Goal: Use online tool/utility: Utilize a website feature to perform a specific function

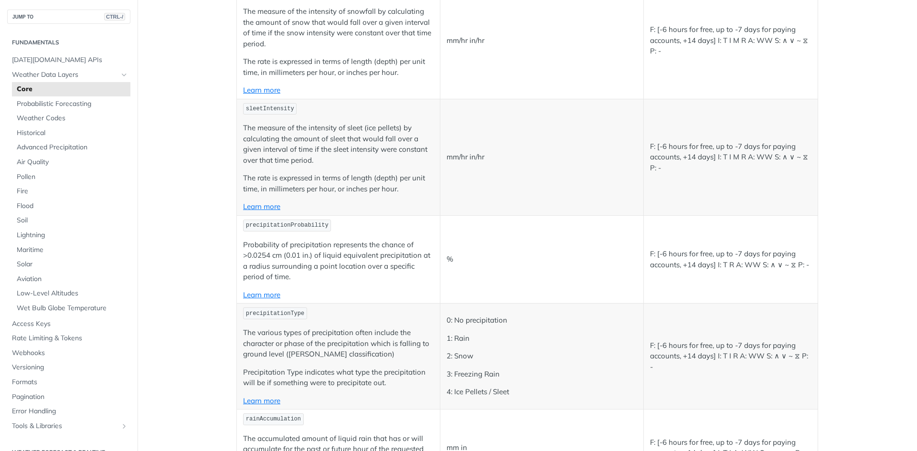
scroll to position [1574, 0]
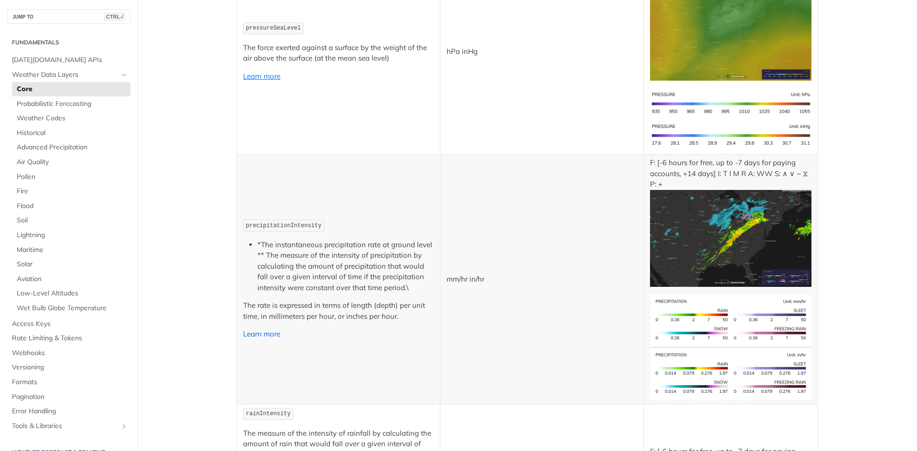
click at [262, 333] on link "Learn more" at bounding box center [261, 333] width 37 height 9
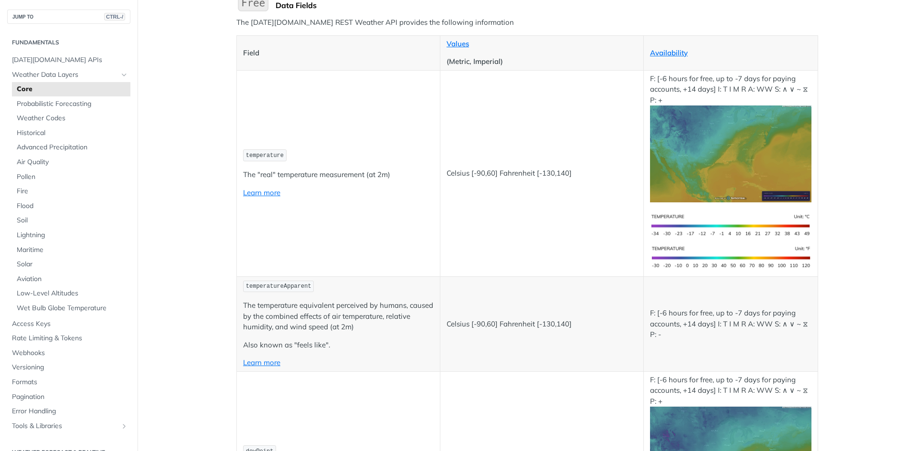
scroll to position [115, 0]
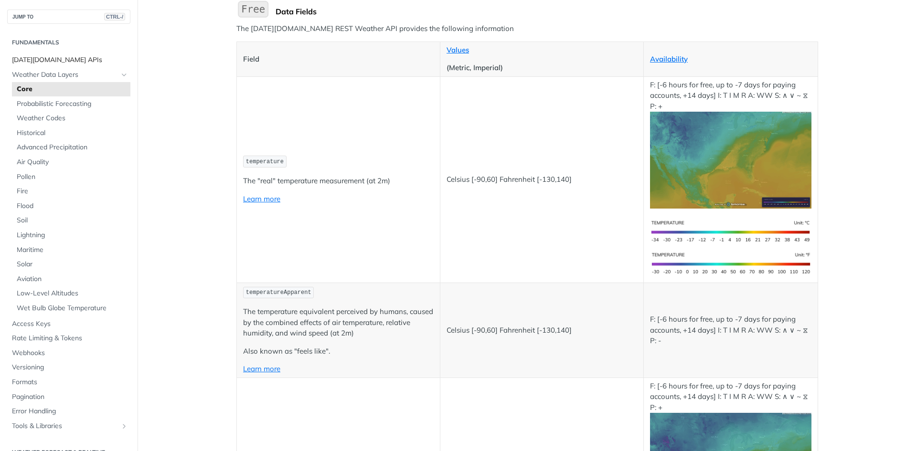
click at [62, 60] on span "[DATE][DOMAIN_NAME] APIs" at bounding box center [70, 60] width 116 height 10
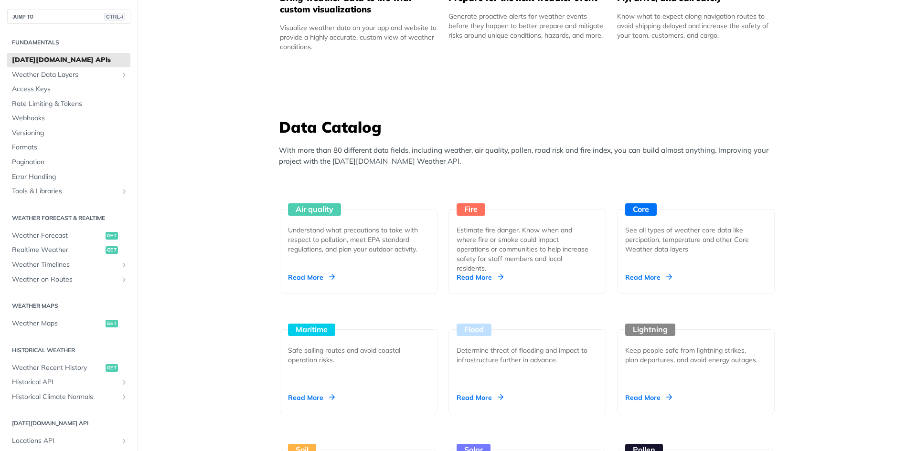
scroll to position [747, 0]
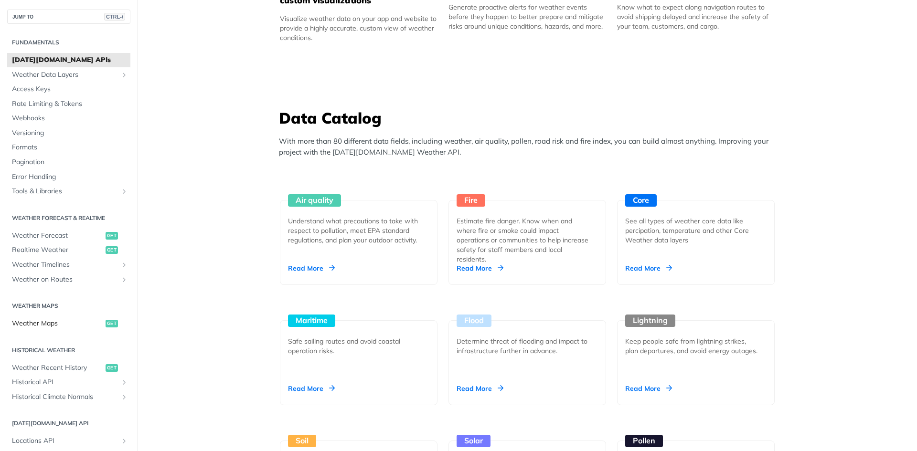
click at [57, 330] on link "Weather Maps get" at bounding box center [68, 324] width 123 height 14
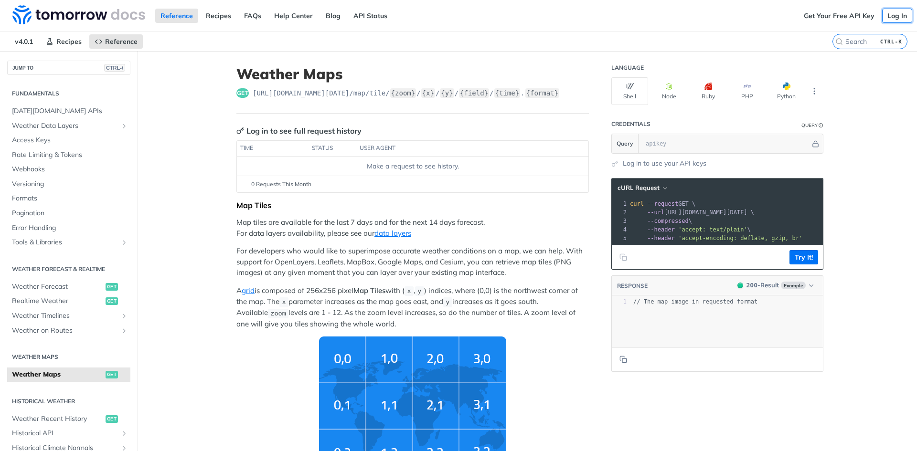
click at [888, 16] on link "Log In" at bounding box center [897, 16] width 30 height 14
click at [696, 163] on link "Log in to use your API keys" at bounding box center [665, 164] width 84 height 10
click at [46, 142] on span "Access Keys" at bounding box center [70, 141] width 116 height 10
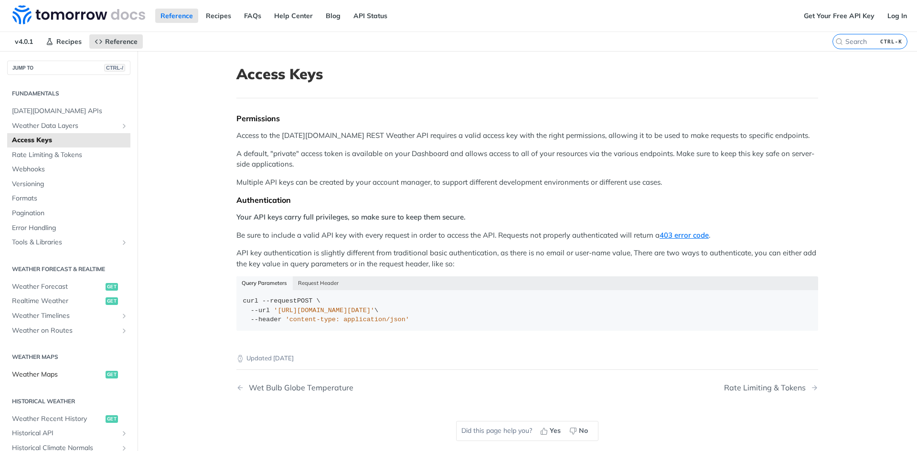
click at [51, 373] on span "Weather Maps" at bounding box center [57, 375] width 91 height 10
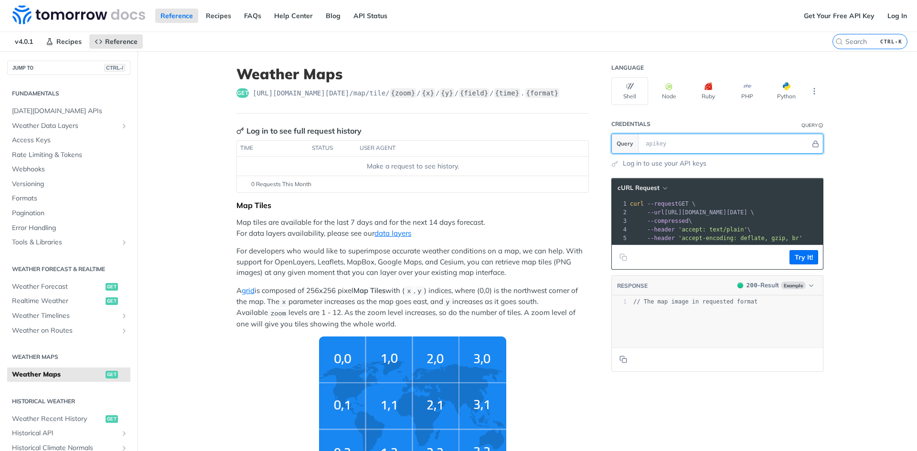
click at [674, 149] on input "text" at bounding box center [726, 143] width 170 height 19
paste input "60c231886c5f0b00080054db"
type input "60c231886c5f0b00080054db"
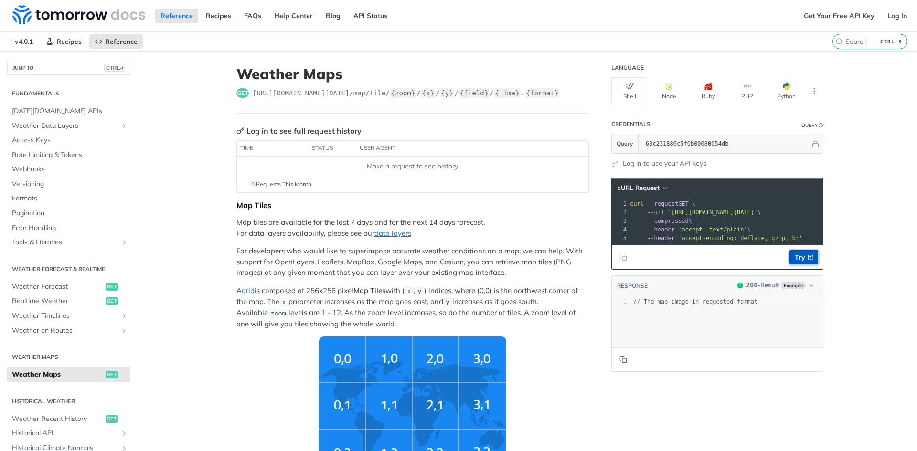
click at [805, 265] on button "Try It!" at bounding box center [803, 257] width 29 height 14
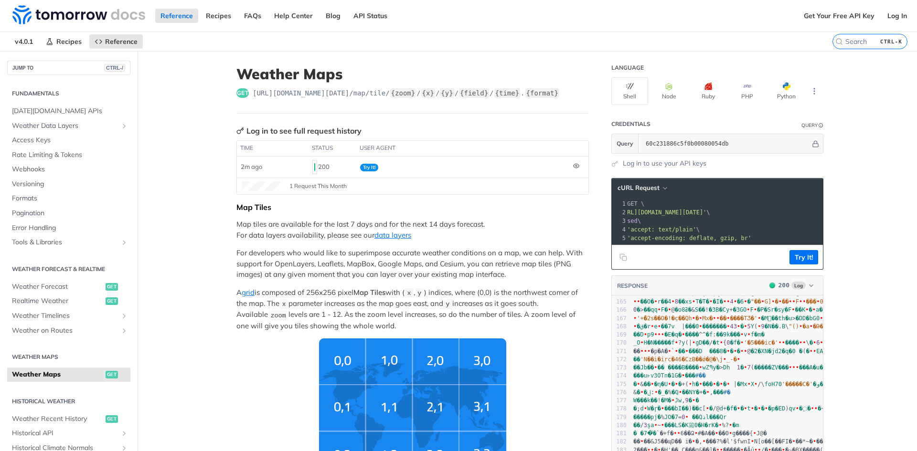
scroll to position [0, 52]
drag, startPoint x: 656, startPoint y: 213, endPoint x: 808, endPoint y: 211, distance: 151.9
click at [581, 211] on span "'[URL][DOMAIN_NAME][DATE]'" at bounding box center [536, 212] width 90 height 7
copy span "[URL][DOMAIN_NAME][DATE]"
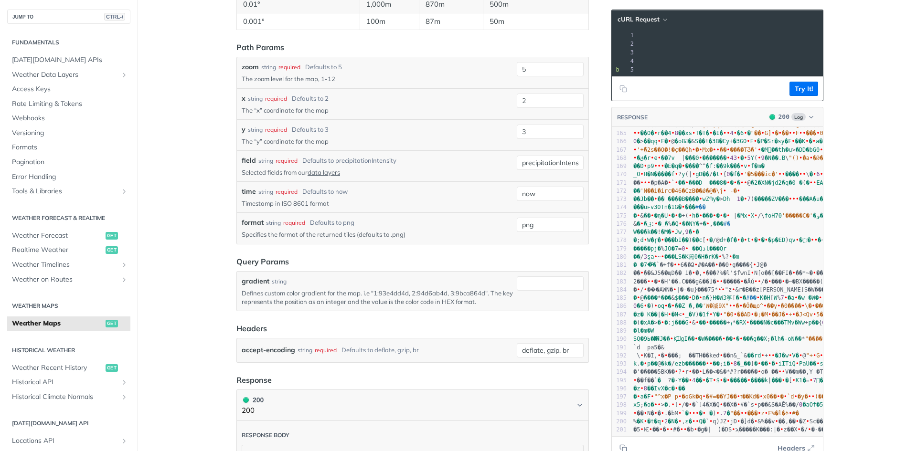
scroll to position [1020, 0]
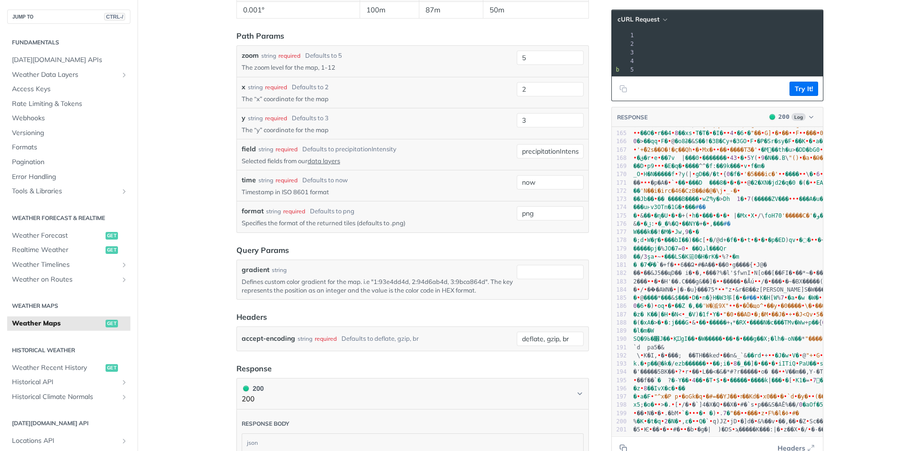
click at [419, 277] on p "Defines custom color gradient for the map. i.e "1:93e4dd4d, 2:94d6ab4d, 3:9bca8…" at bounding box center [377, 285] width 271 height 17
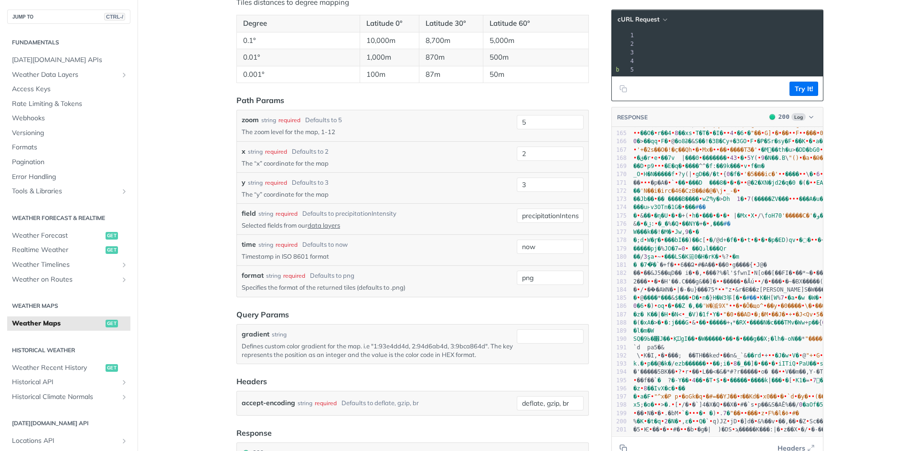
scroll to position [947, 0]
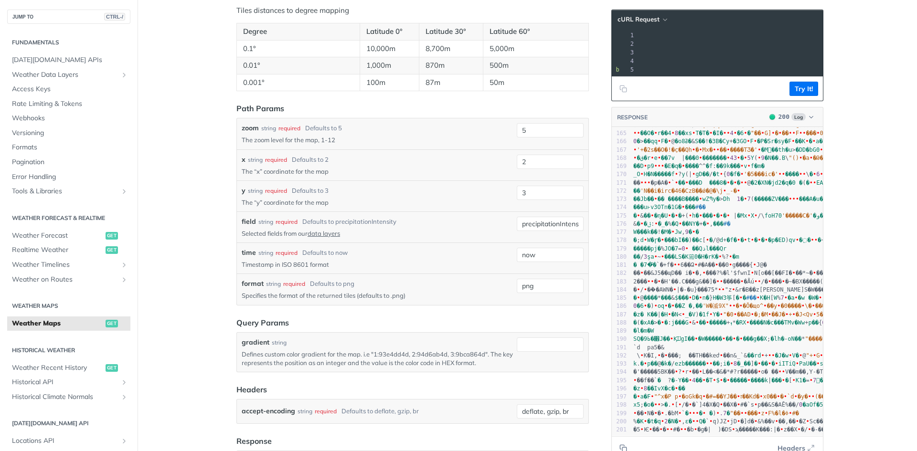
click at [419, 376] on form "Path Params zoom string required Defaults to 5 The zoom level for the map, 1-12…" at bounding box center [412, 263] width 352 height 321
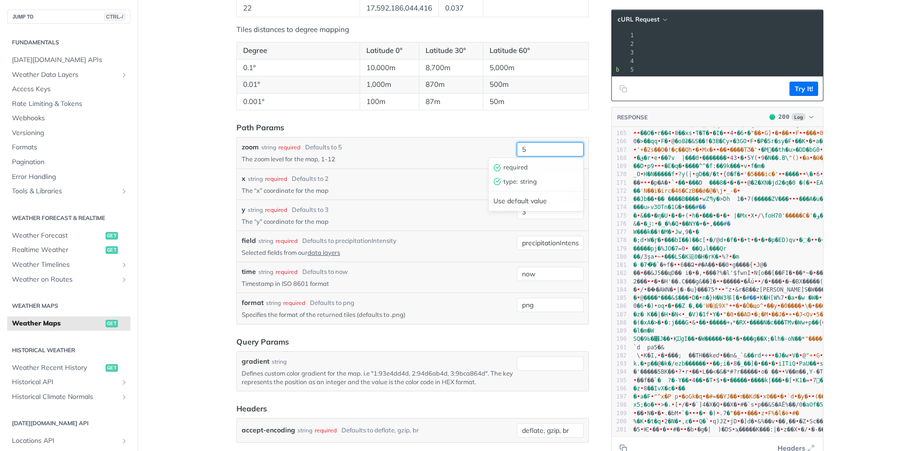
drag, startPoint x: 565, startPoint y: 148, endPoint x: 476, endPoint y: 142, distance: 89.5
click at [476, 142] on div "zoom string required Defaults to 5 The zoom level for the map, 1-12 5 required …" at bounding box center [413, 152] width 342 height 21
type input "7"
drag, startPoint x: 530, startPoint y: 182, endPoint x: 506, endPoint y: 180, distance: 24.0
click at [506, 180] on div "x string required Defaults to 2 The “x” coordinate for the map 2 required type …" at bounding box center [413, 184] width 342 height 21
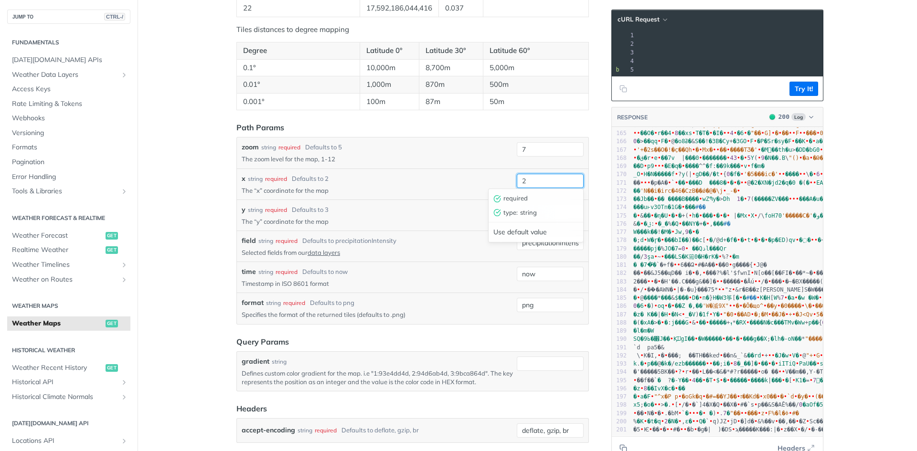
click at [541, 179] on input "2" at bounding box center [550, 181] width 67 height 14
type input "79"
type input "28"
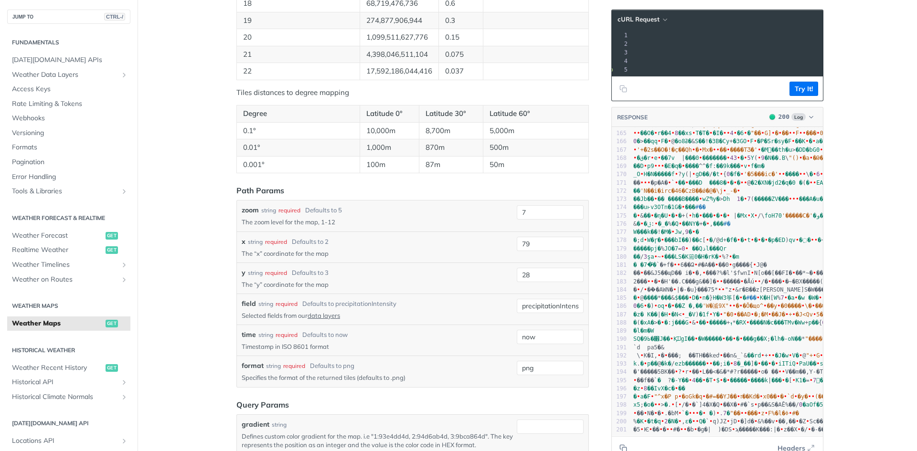
scroll to position [875, 0]
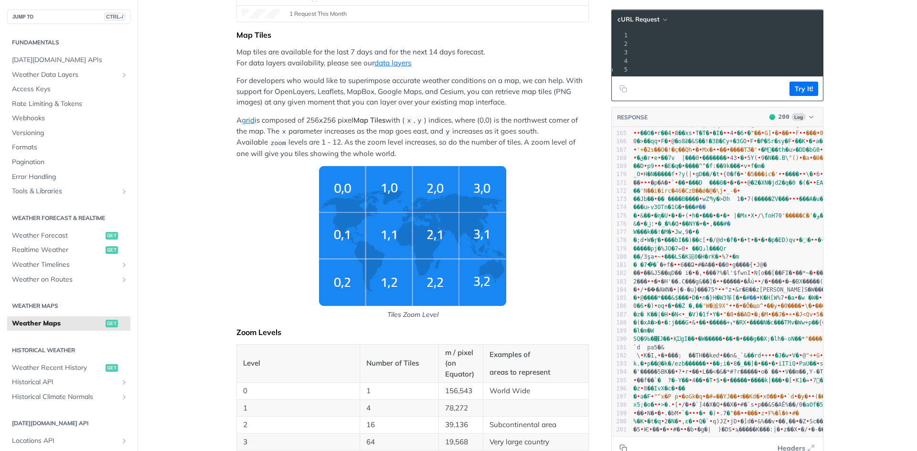
scroll to position [169, 0]
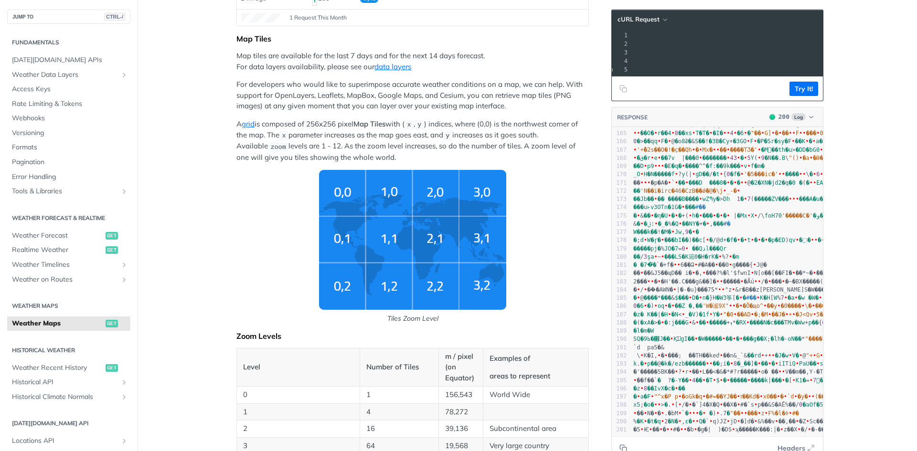
click at [333, 113] on div "Map Tiles Map tiles are available for the last 7 days and for the next 14 days …" at bounding box center [412, 452] width 352 height 836
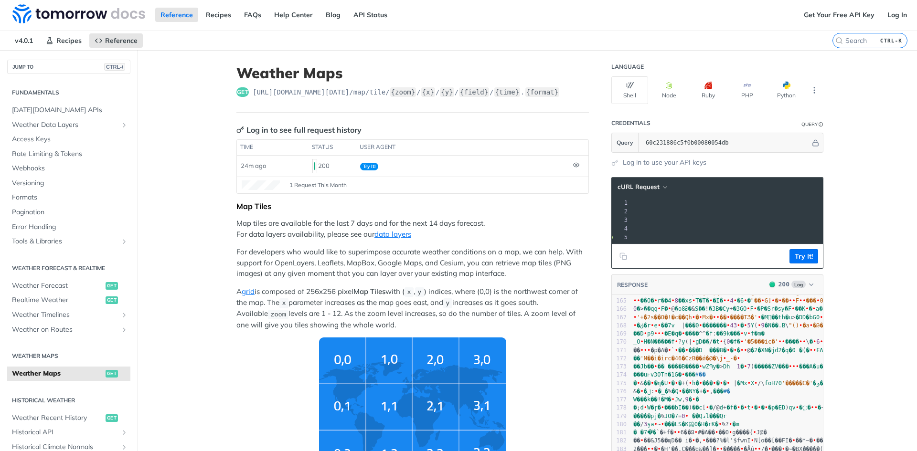
scroll to position [0, 0]
